Goal: Information Seeking & Learning: Learn about a topic

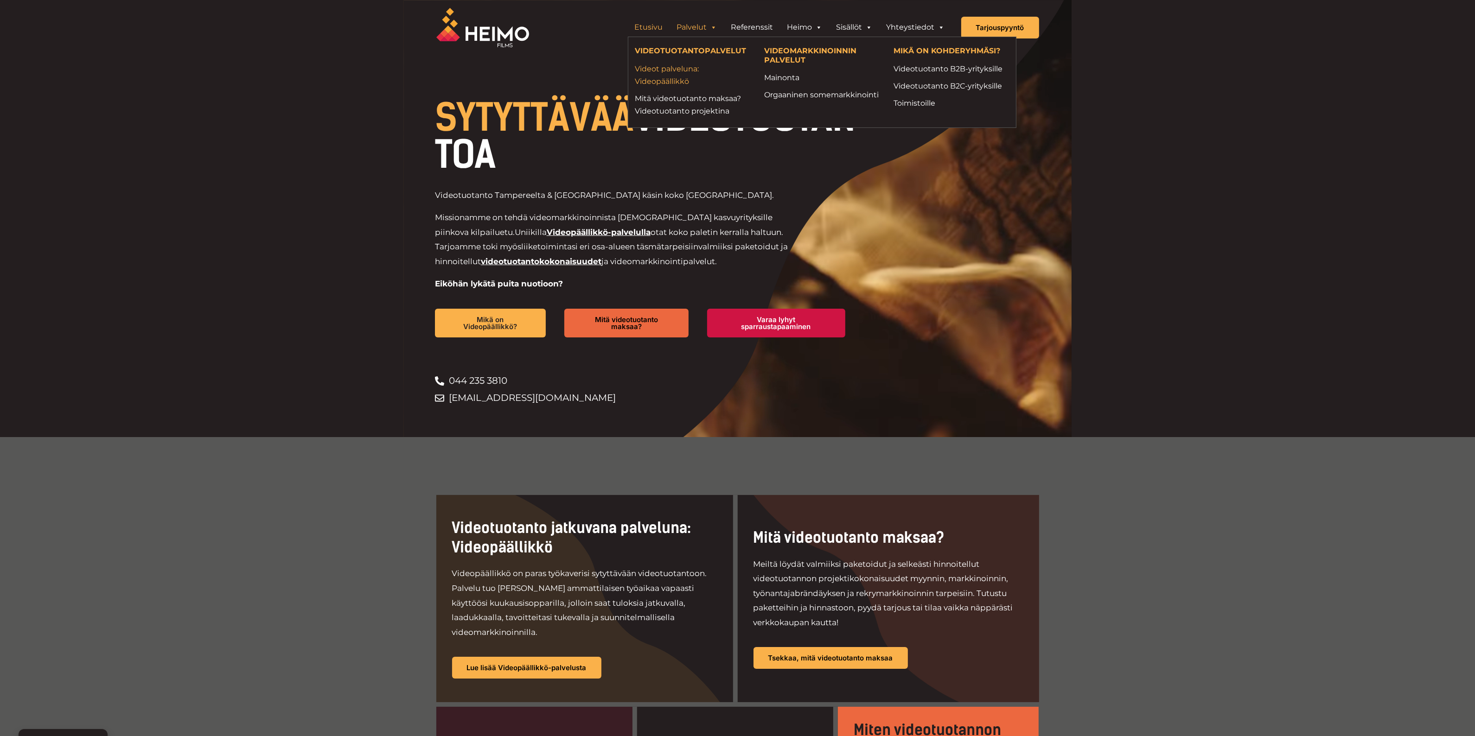
click at [676, 76] on link "Videot palveluna: Videopäällikkö" at bounding box center [692, 75] width 115 height 25
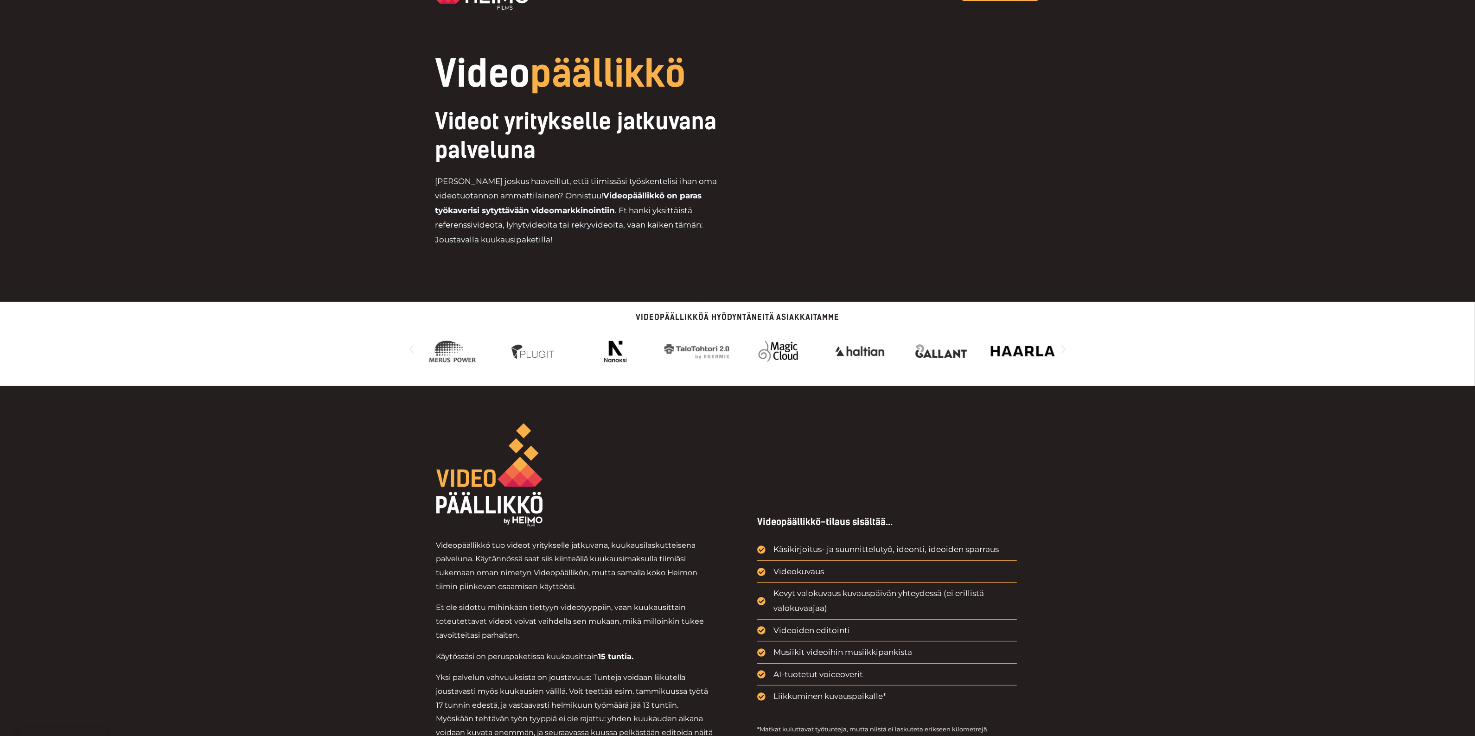
scroll to position [58, 0]
